Goal: Task Accomplishment & Management: Manage account settings

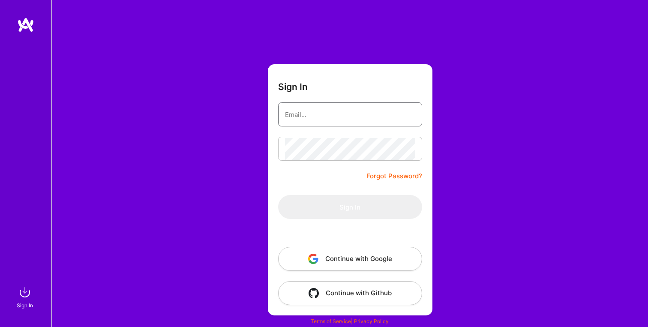
type input "[PERSON_NAME][EMAIL_ADDRESS][PERSON_NAME][DOMAIN_NAME]"
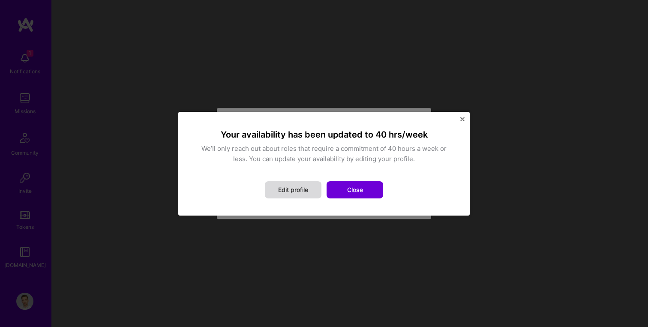
click at [297, 193] on button "Edit profile" at bounding box center [293, 189] width 57 height 17
select select "PL"
select select "Right Now"
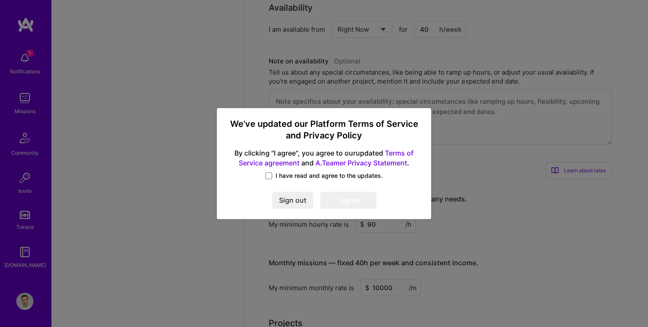
scroll to position [648, 0]
click at [294, 176] on span "I have read and agree to the updates." at bounding box center [329, 176] width 107 height 9
click at [0, 0] on input "I have read and agree to the updates." at bounding box center [0, 0] width 0 height 0
click at [346, 199] on button "I agree" at bounding box center [348, 200] width 56 height 17
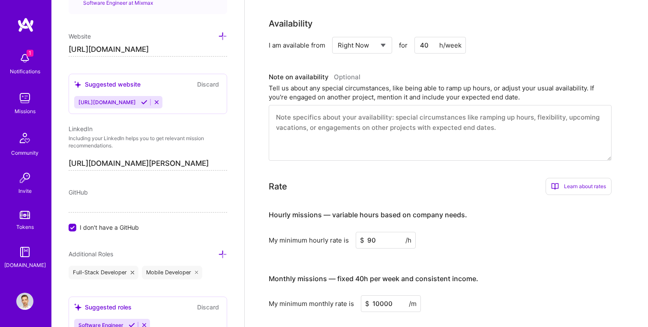
scroll to position [299, 0]
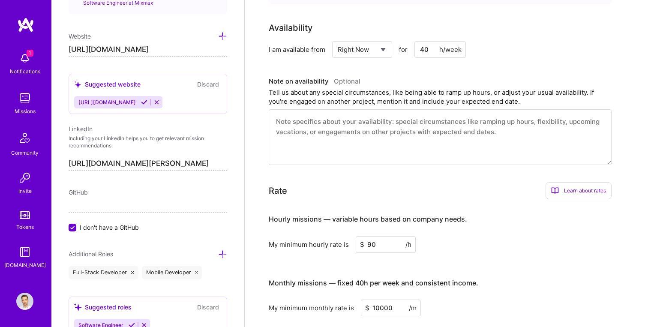
click at [367, 48] on select "Select... Right Now Future Date Not Available" at bounding box center [362, 50] width 49 height 22
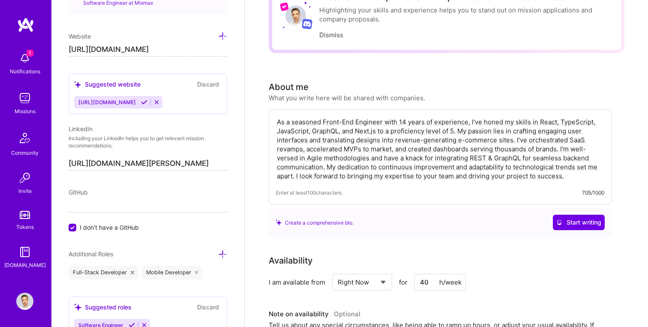
scroll to position [0, 0]
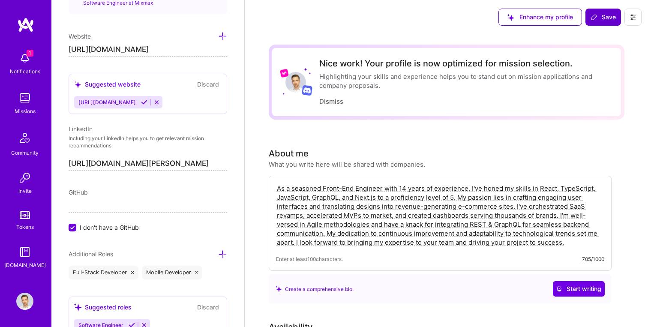
click at [608, 9] on button "Save" at bounding box center [604, 17] width 36 height 17
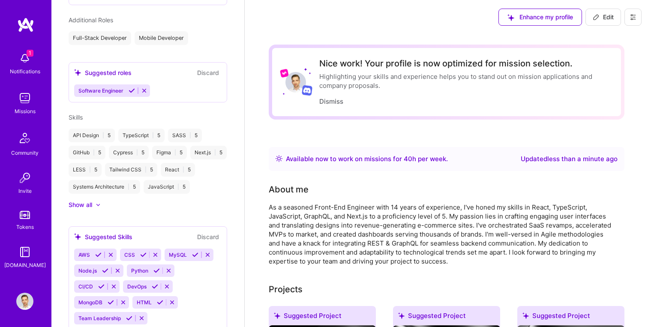
scroll to position [363, 0]
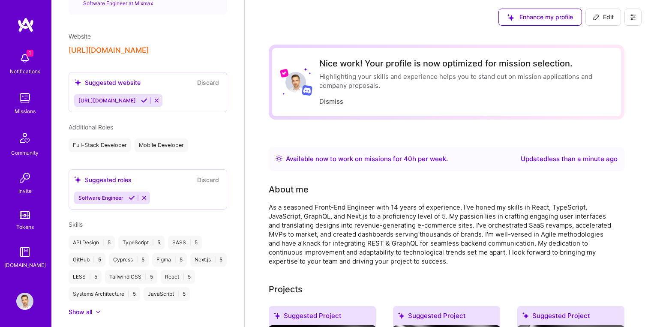
click at [27, 68] on div "Notifications" at bounding box center [25, 71] width 30 height 9
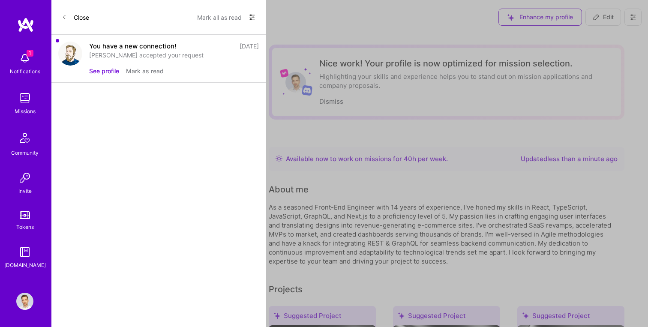
click at [132, 69] on button "Mark as read" at bounding box center [145, 70] width 38 height 9
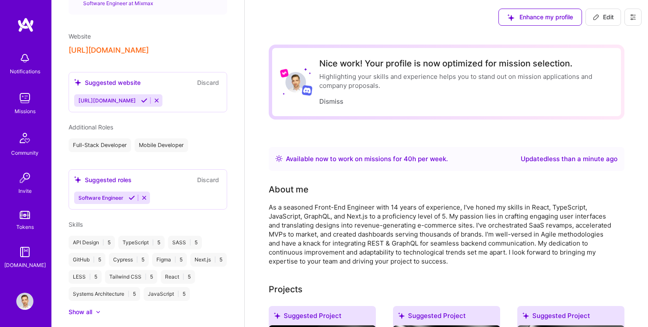
click at [28, 92] on img at bounding box center [24, 98] width 17 height 17
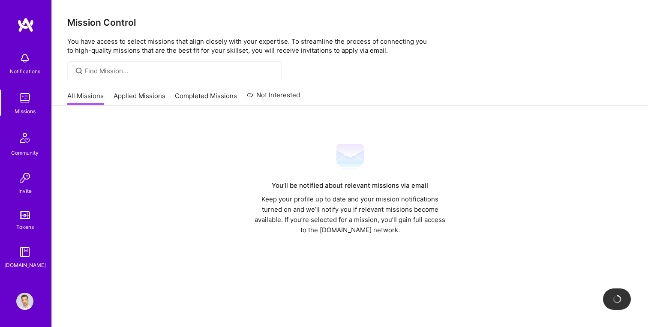
click at [218, 97] on link "Completed Missions" at bounding box center [206, 98] width 62 height 14
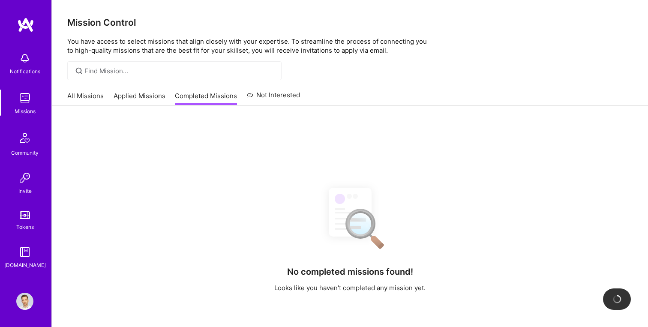
click at [150, 97] on link "Applied Missions" at bounding box center [140, 98] width 52 height 14
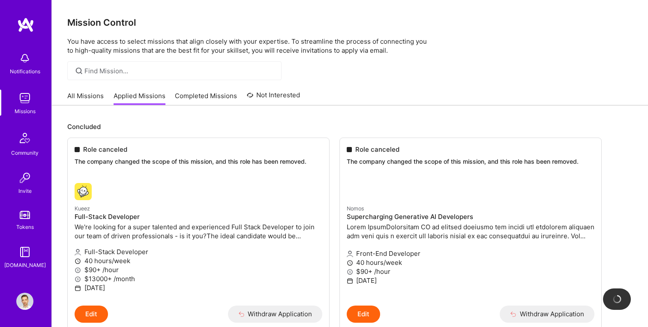
click at [234, 145] on div "Role canceled" at bounding box center [199, 149] width 248 height 9
click at [226, 96] on link "Completed Missions" at bounding box center [206, 98] width 62 height 14
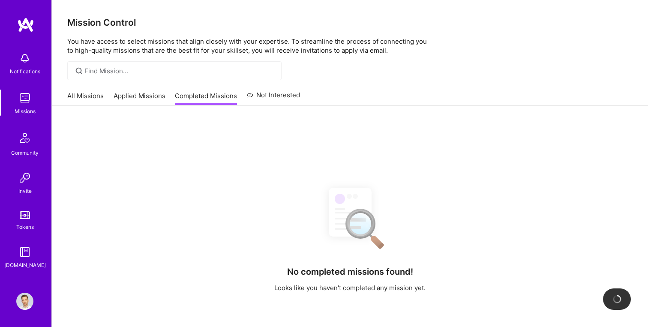
click at [269, 95] on link "Not Interested" at bounding box center [274, 97] width 54 height 15
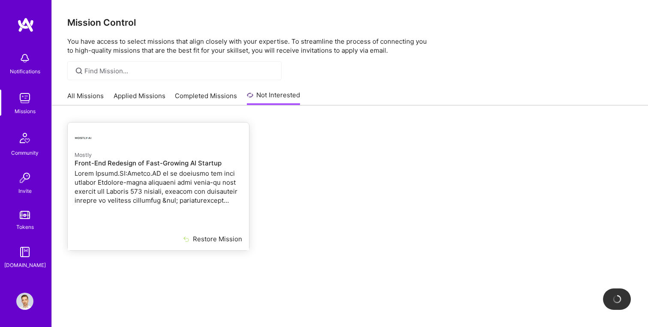
click at [122, 157] on p "Mostly" at bounding box center [159, 154] width 168 height 9
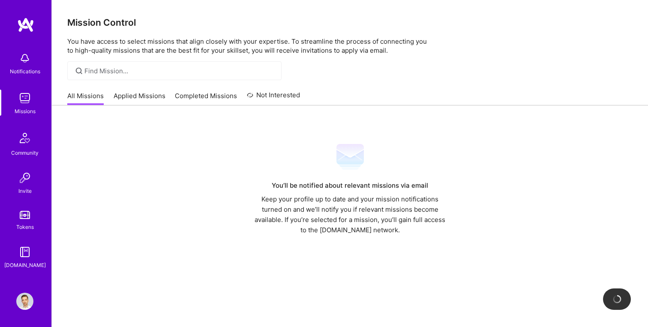
click at [101, 97] on link "All Missions" at bounding box center [85, 98] width 36 height 14
click at [21, 142] on img at bounding box center [25, 138] width 21 height 21
